Goal: Check status

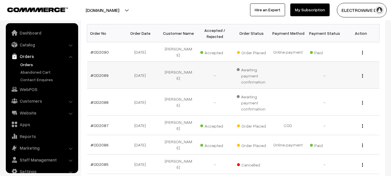
scroll to position [9, 0]
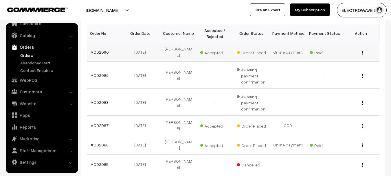
click at [100, 50] on link "#OD2090" at bounding box center [100, 52] width 18 height 5
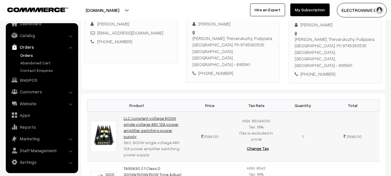
scroll to position [87, 0]
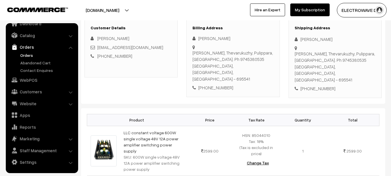
click at [24, 56] on link "Orders" at bounding box center [47, 55] width 57 height 6
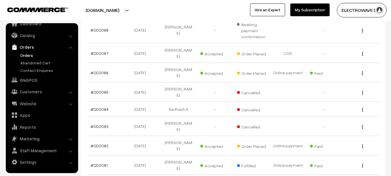
scroll to position [174, 0]
